Goal: Navigation & Orientation: Find specific page/section

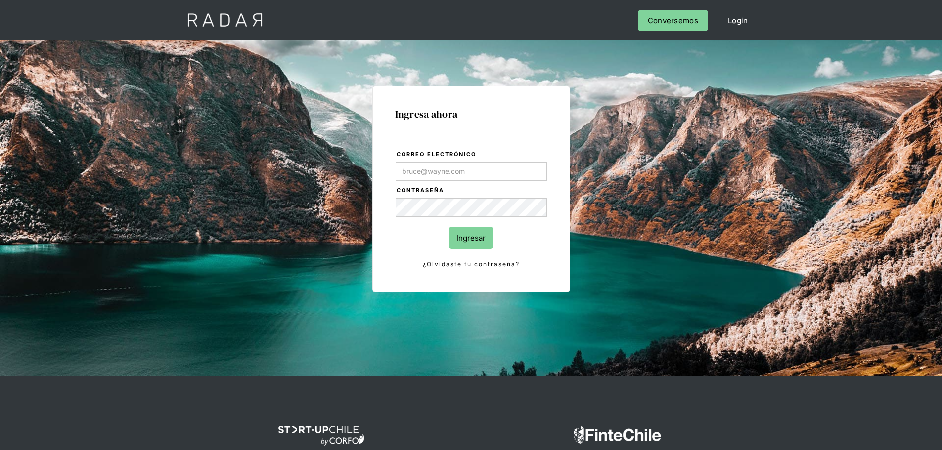
type input "[PERSON_NAME][EMAIL_ADDRESS][PERSON_NAME][DOMAIN_NAME]"
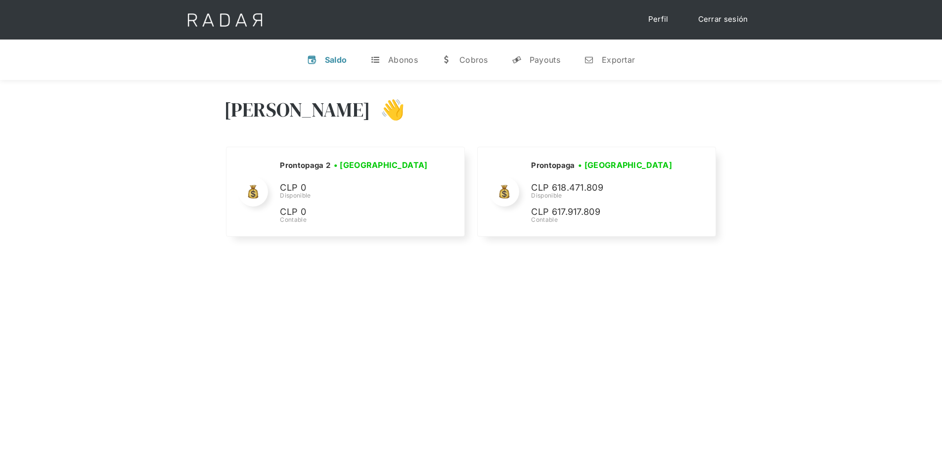
click at [436, 327] on div "[PERSON_NAME] 👋 Cargando tus cuentas... Nombre de la empresa • [GEOGRAPHIC_DATA…" at bounding box center [471, 305] width 942 height 450
